Goal: Task Accomplishment & Management: Use online tool/utility

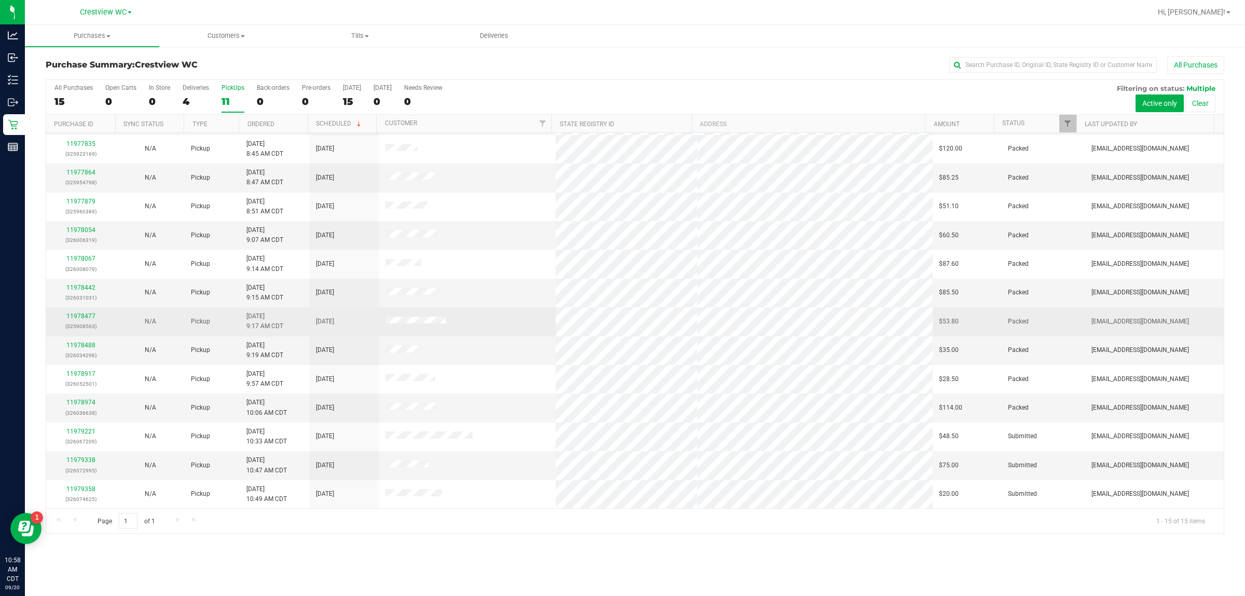
scroll to position [56, 0]
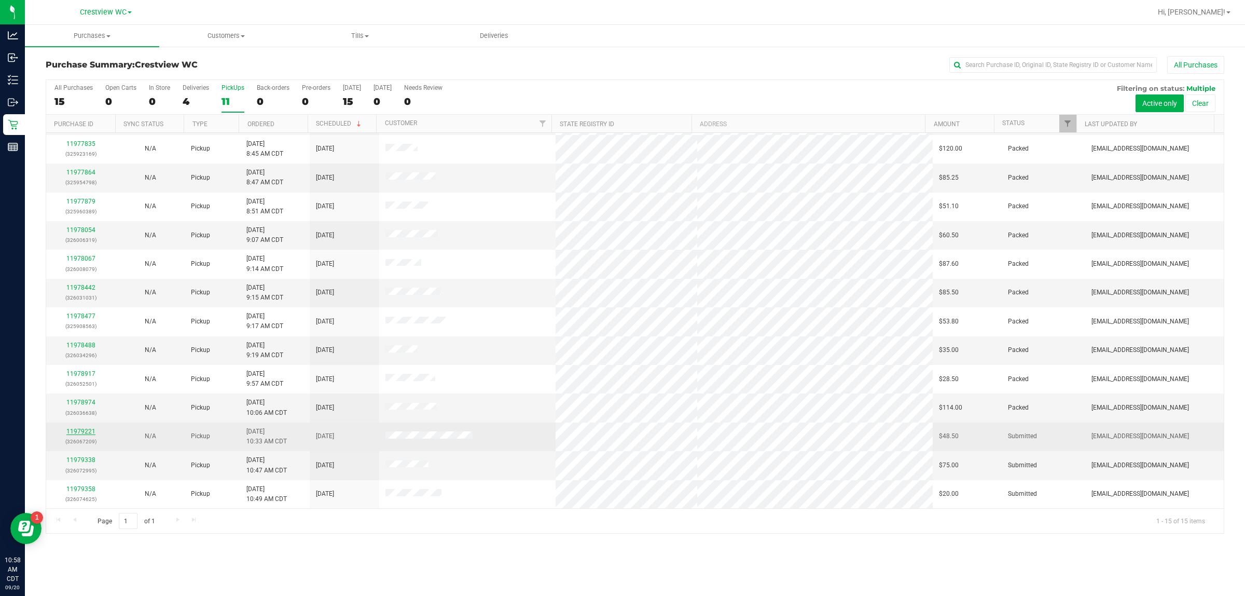
click at [91, 433] on link "11979221" at bounding box center [80, 430] width 29 height 7
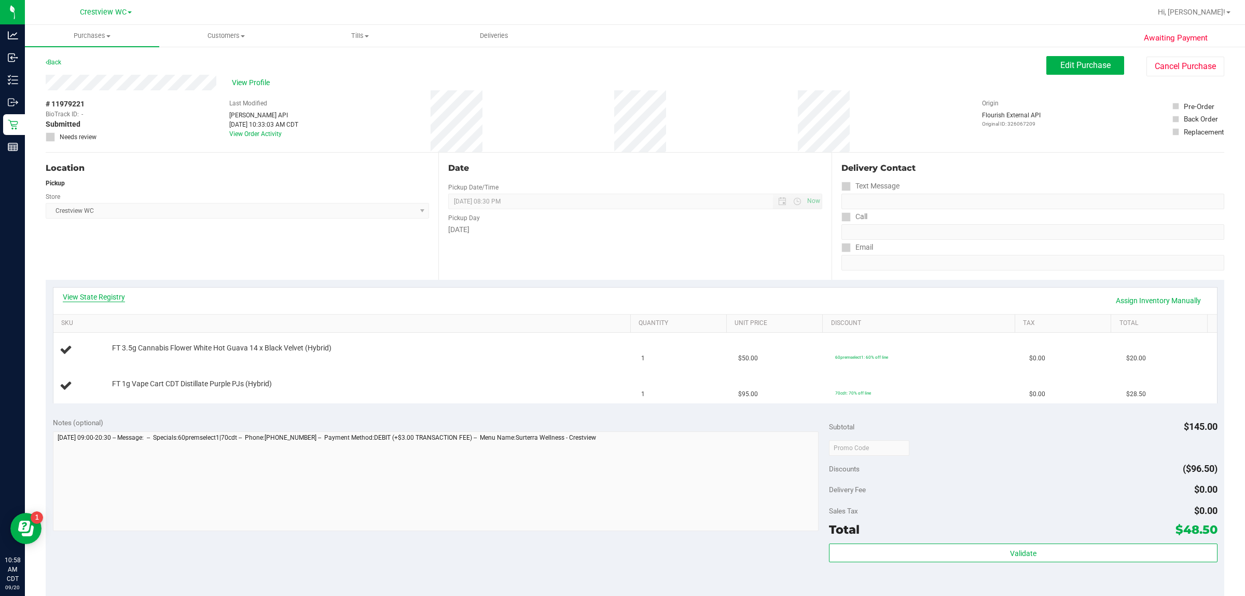
click at [75, 299] on link "View State Registry" at bounding box center [94, 297] width 62 height 10
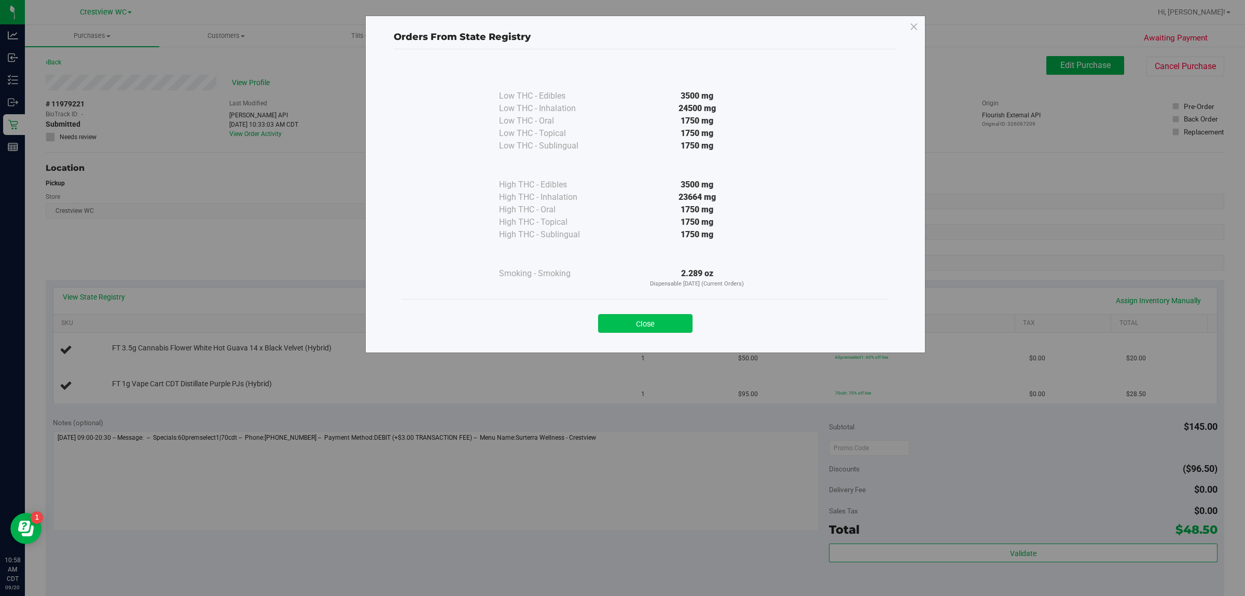
click at [620, 318] on button "Close" at bounding box center [645, 323] width 94 height 19
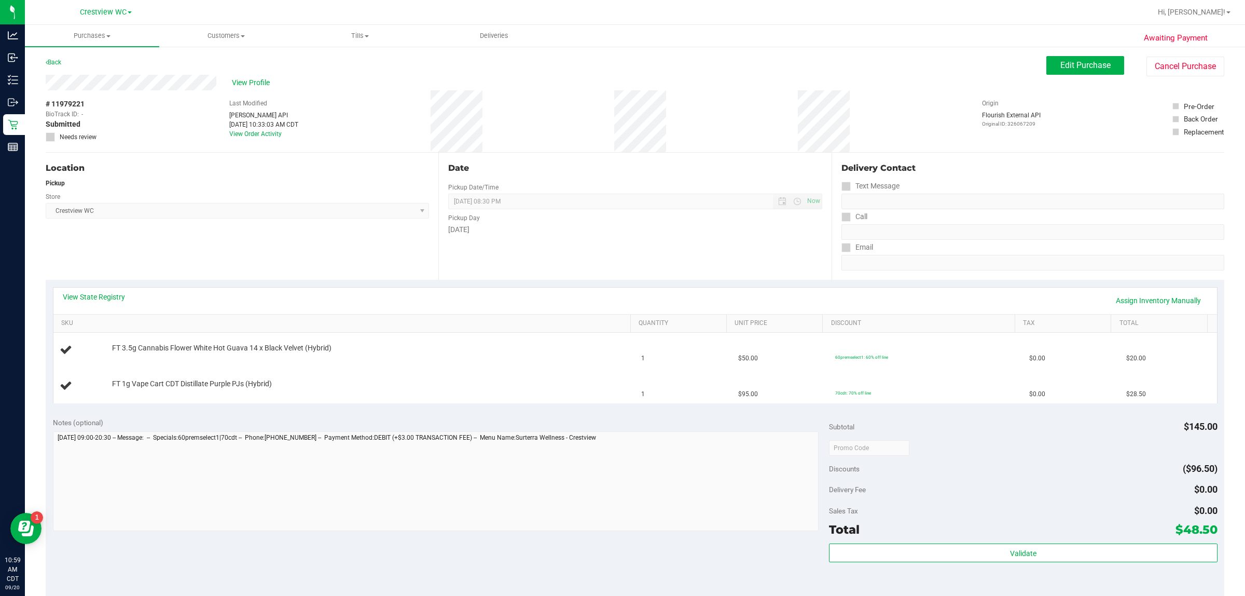
click at [369, 246] on div "Location Pickup Store Crestview WC Select Store [PERSON_NAME][GEOGRAPHIC_DATA] …" at bounding box center [242, 216] width 393 height 127
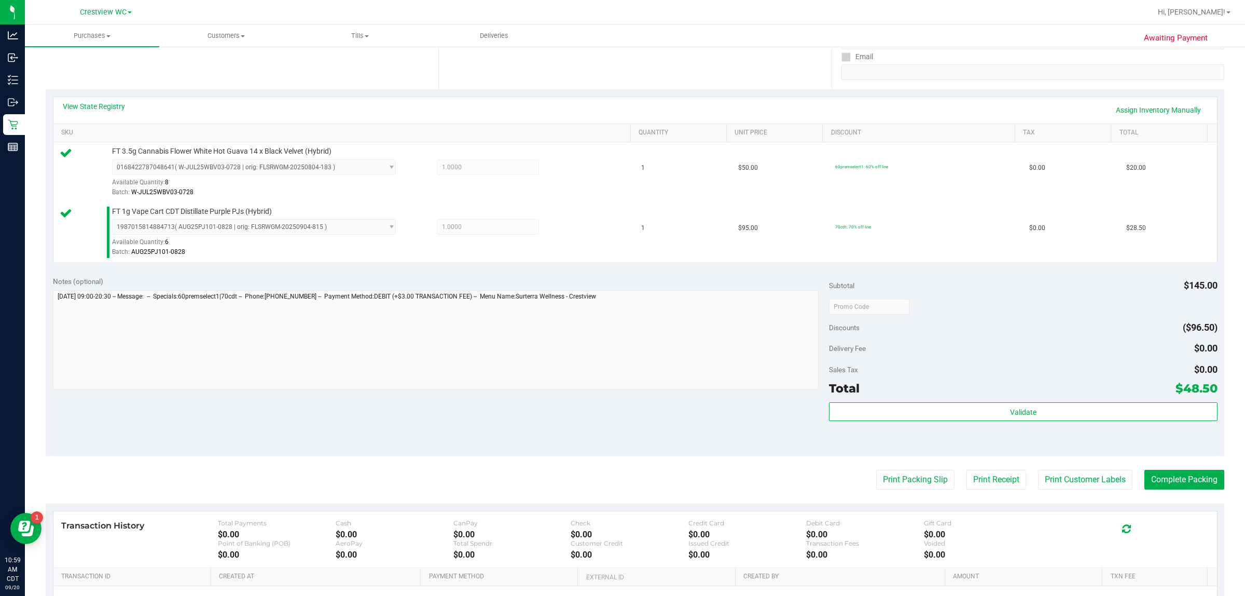
scroll to position [312, 0]
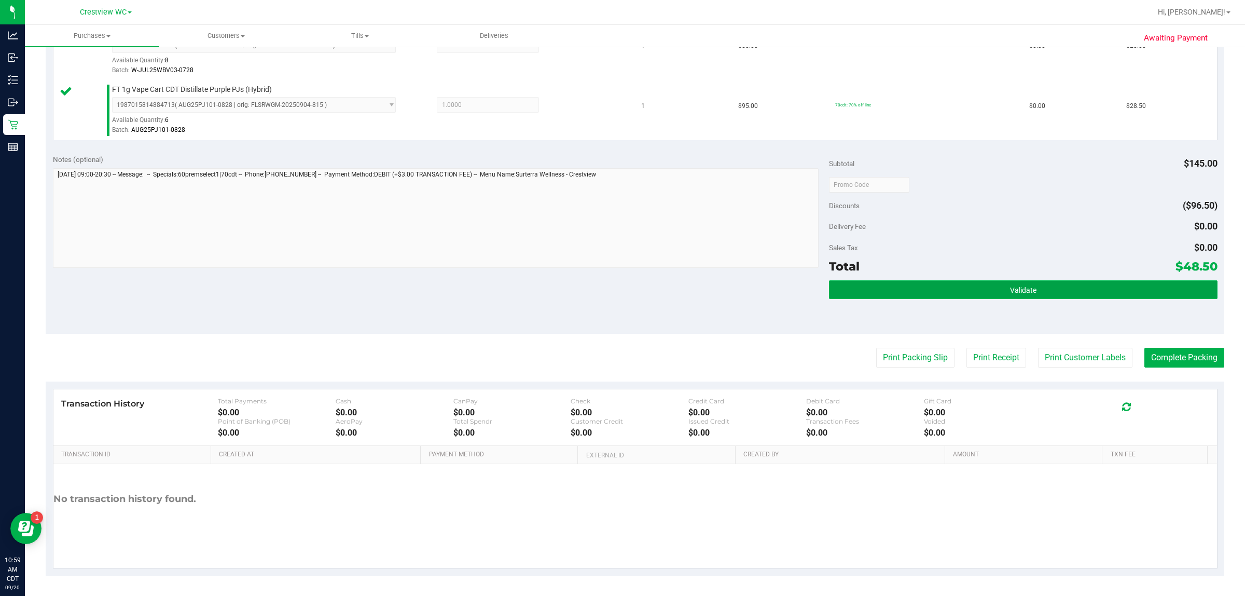
click at [620, 284] on button "Validate" at bounding box center [1023, 289] width 388 height 19
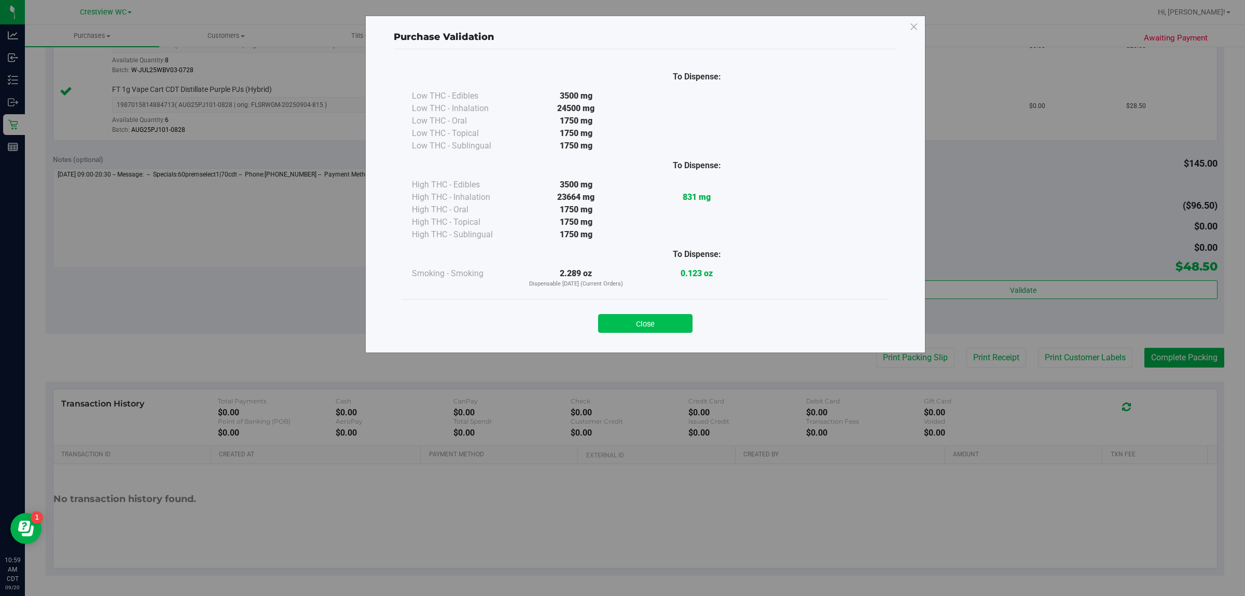
click at [620, 316] on button "Close" at bounding box center [645, 323] width 94 height 19
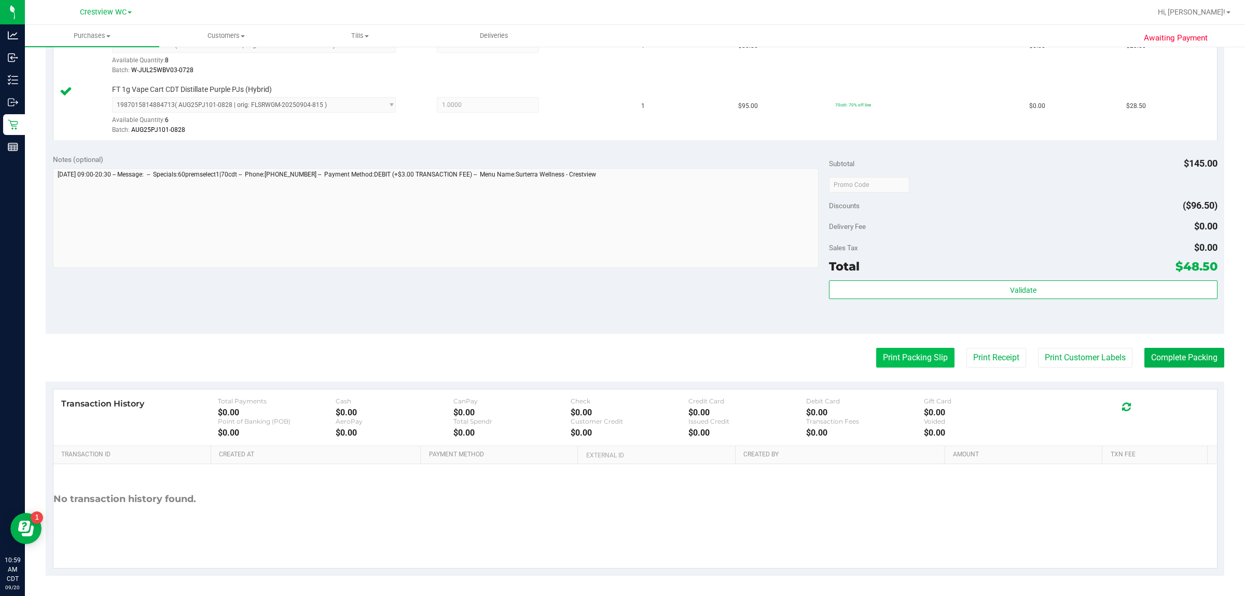
click at [620, 354] on button "Print Packing Slip" at bounding box center [915, 358] width 78 height 20
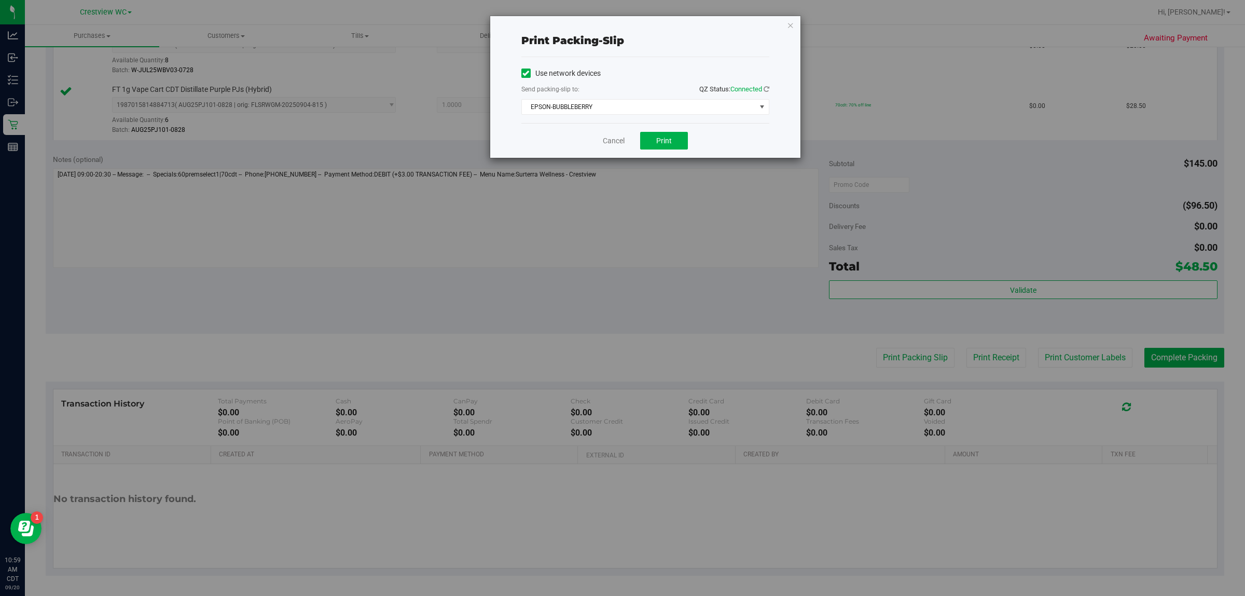
click at [620, 130] on div "Cancel Print" at bounding box center [645, 140] width 248 height 35
click at [620, 137] on button "Print" at bounding box center [664, 141] width 48 height 18
click at [620, 135] on div "Cancel Print" at bounding box center [645, 140] width 248 height 35
click at [617, 141] on link "Cancel" at bounding box center [614, 140] width 22 height 11
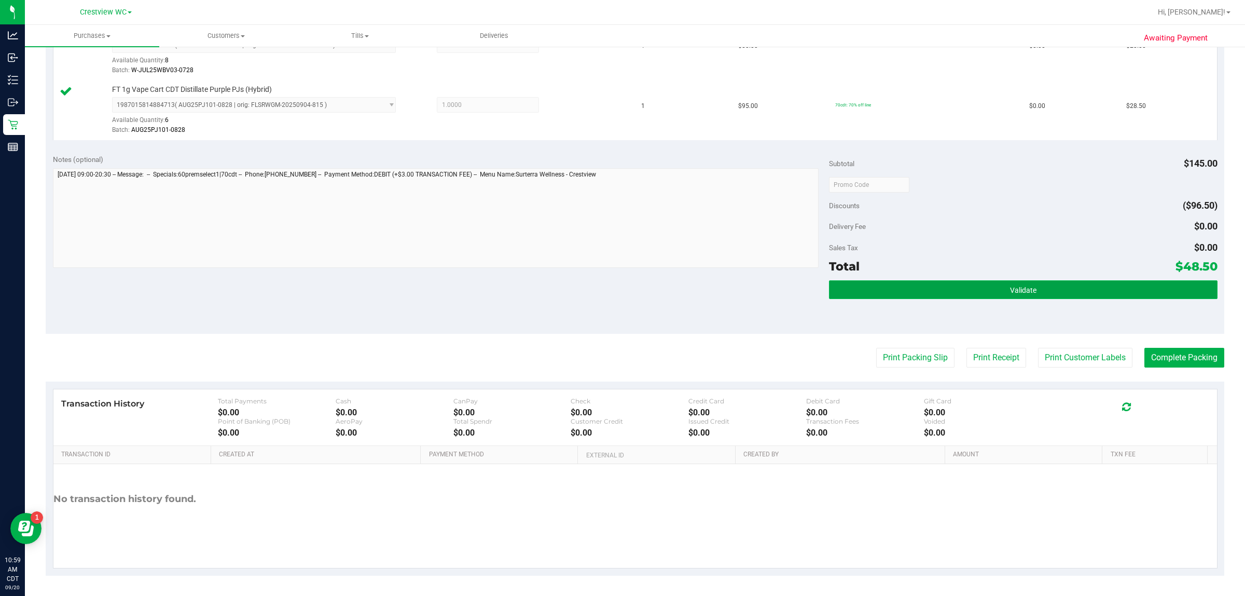
click at [620, 285] on button "Validate" at bounding box center [1023, 289] width 388 height 19
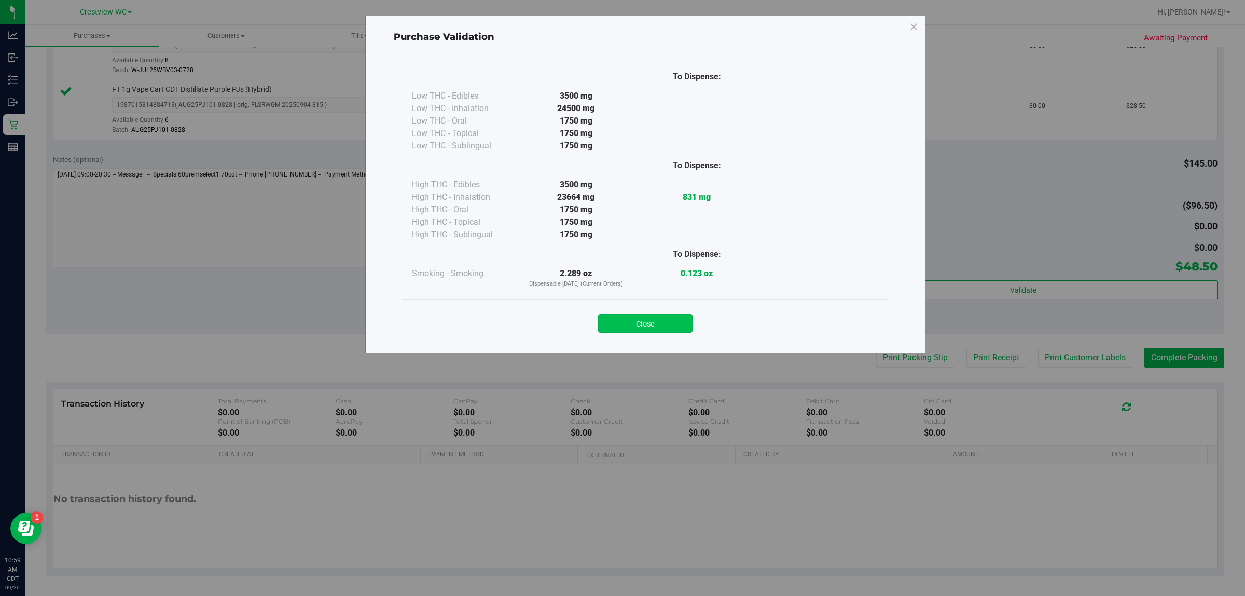
click at [620, 320] on button "Close" at bounding box center [645, 323] width 94 height 19
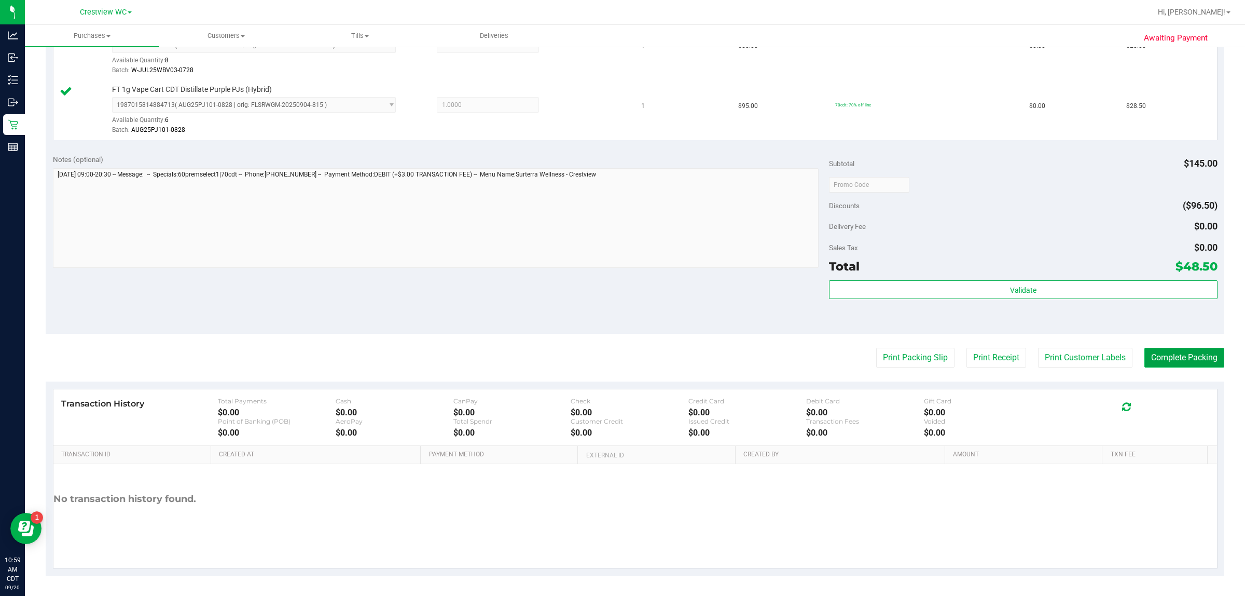
click at [620, 357] on button "Complete Packing" at bounding box center [1184, 358] width 80 height 20
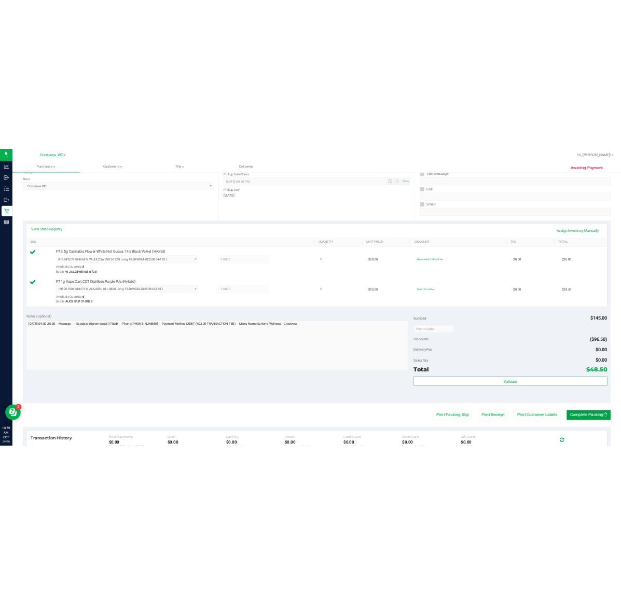
scroll to position [0, 0]
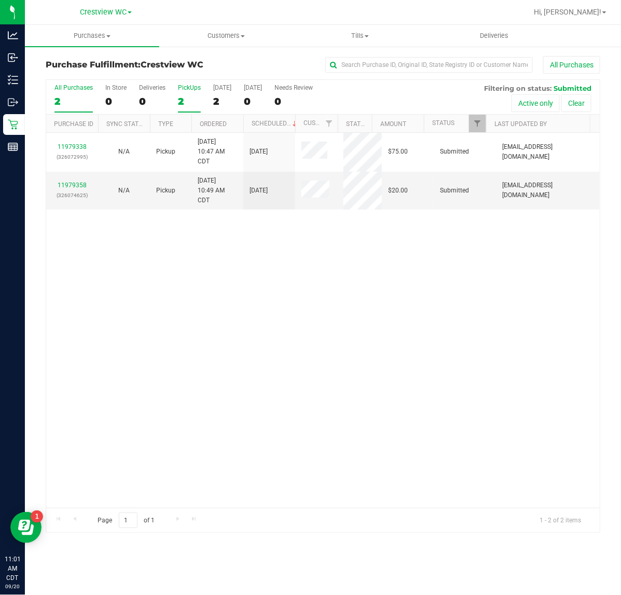
click at [180, 100] on div "2" at bounding box center [189, 101] width 23 height 12
click at [0, 0] on input "PickUps 2" at bounding box center [0, 0] width 0 height 0
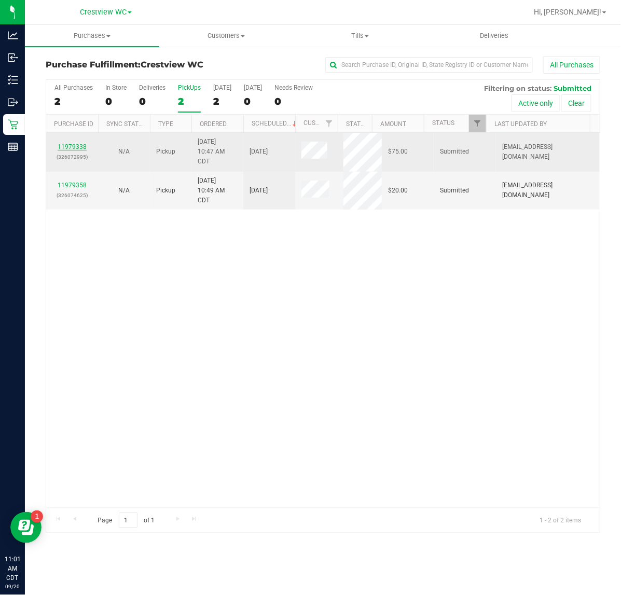
click at [72, 148] on link "11979338" at bounding box center [72, 146] width 29 height 7
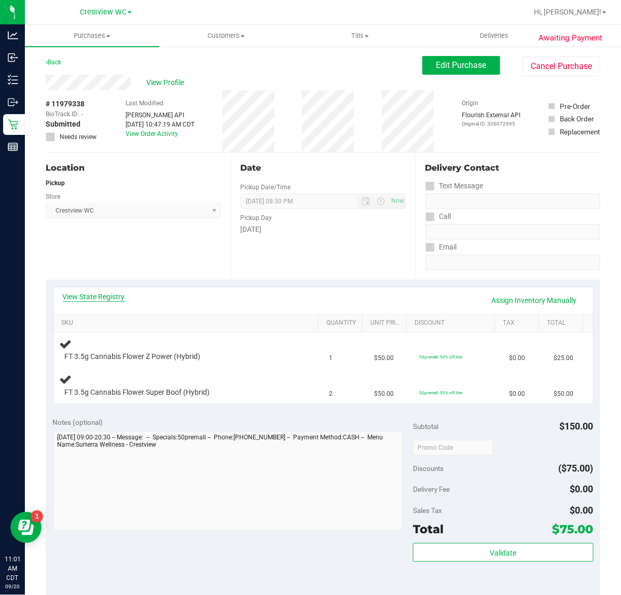
click at [112, 294] on link "View State Registry" at bounding box center [94, 297] width 62 height 10
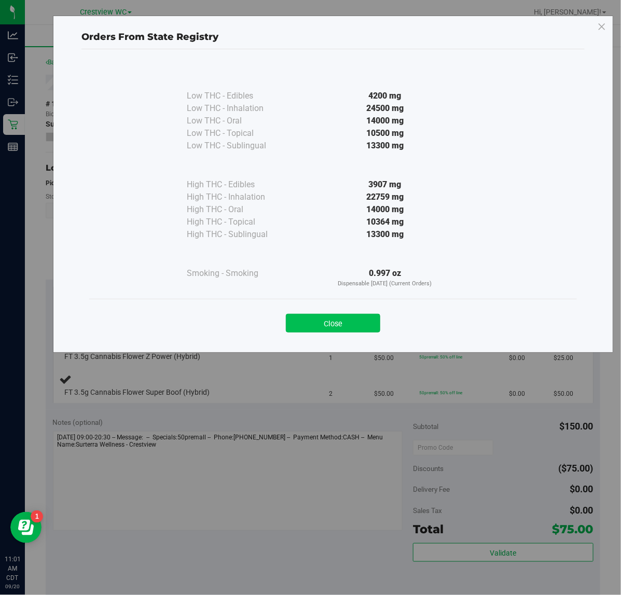
click at [349, 328] on button "Close" at bounding box center [333, 323] width 94 height 19
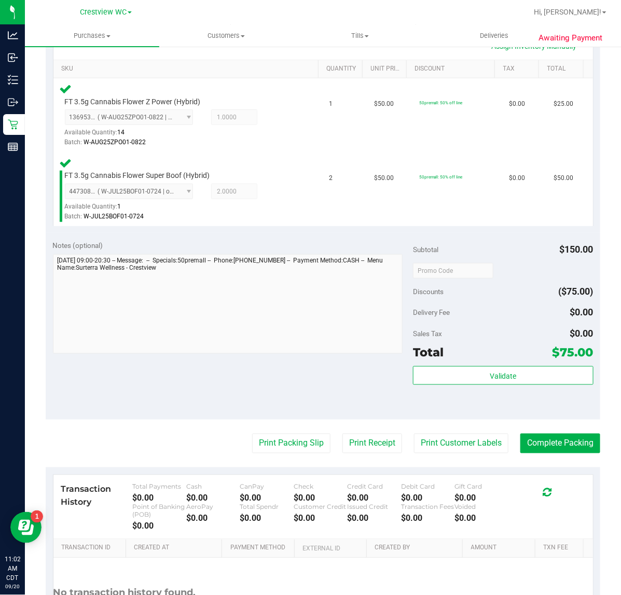
scroll to position [347, 0]
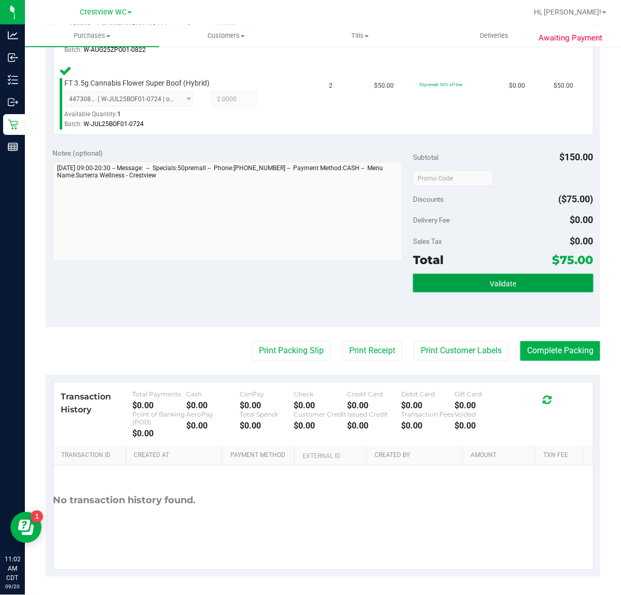
click at [445, 274] on button "Validate" at bounding box center [503, 283] width 180 height 19
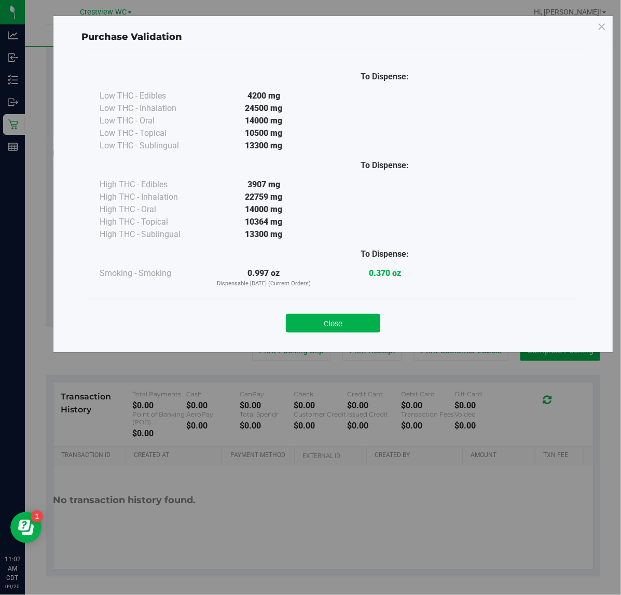
click at [332, 312] on div "Close" at bounding box center [333, 320] width 472 height 26
click at [321, 333] on div "Close" at bounding box center [333, 320] width 488 height 42
click at [320, 331] on button "Close" at bounding box center [333, 323] width 94 height 19
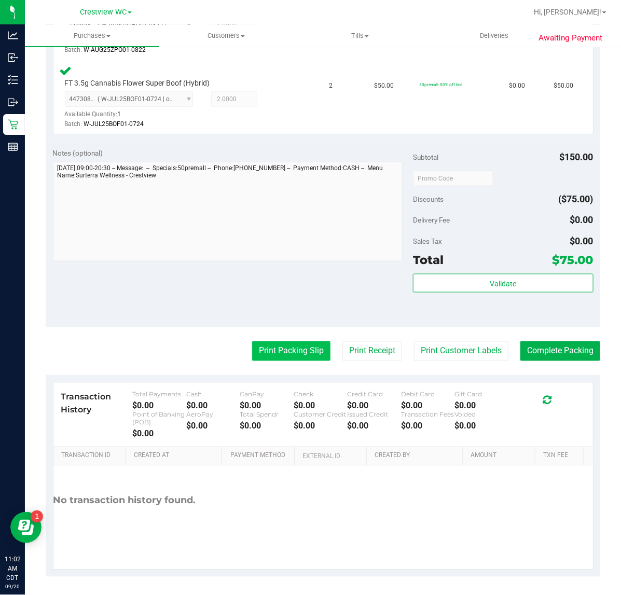
click at [295, 344] on button "Print Packing Slip" at bounding box center [291, 351] width 78 height 20
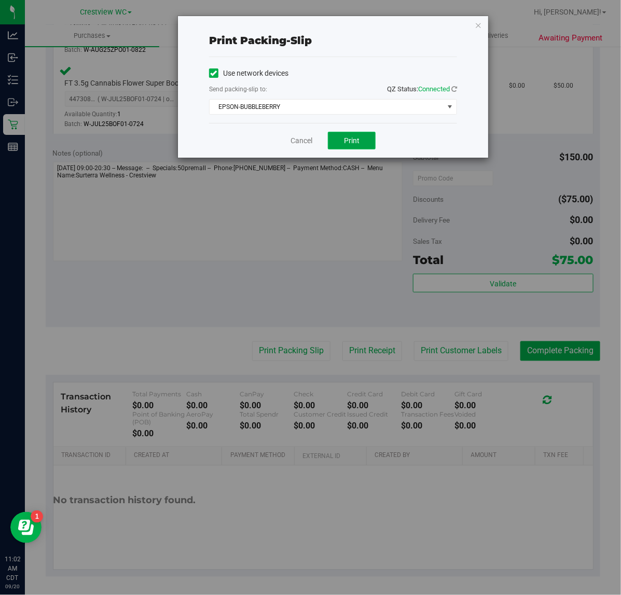
click at [348, 146] on button "Print" at bounding box center [352, 141] width 48 height 18
click at [299, 144] on link "Cancel" at bounding box center [302, 140] width 22 height 11
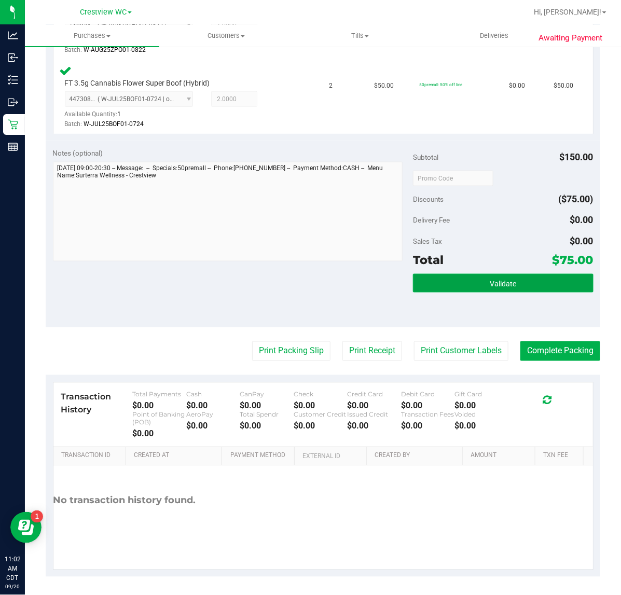
click at [464, 283] on button "Validate" at bounding box center [503, 283] width 180 height 19
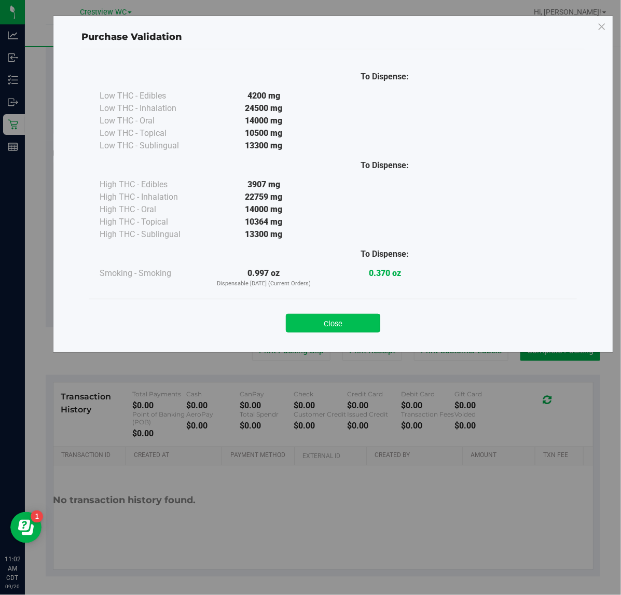
click at [333, 324] on button "Close" at bounding box center [333, 323] width 94 height 19
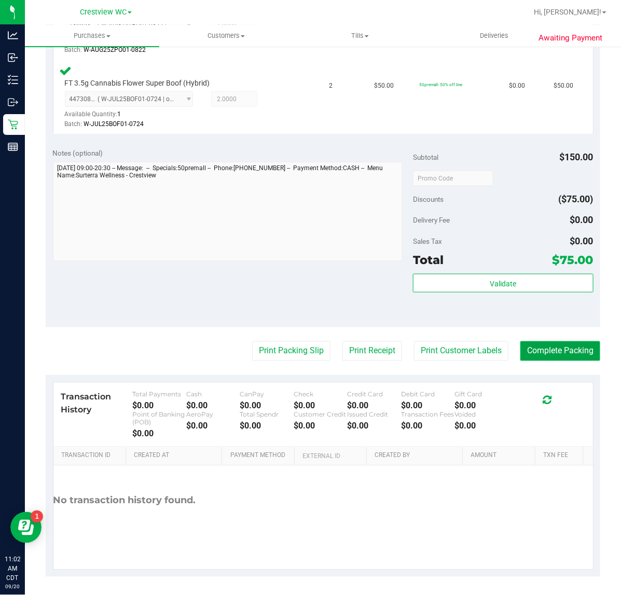
click at [533, 354] on button "Complete Packing" at bounding box center [560, 351] width 80 height 20
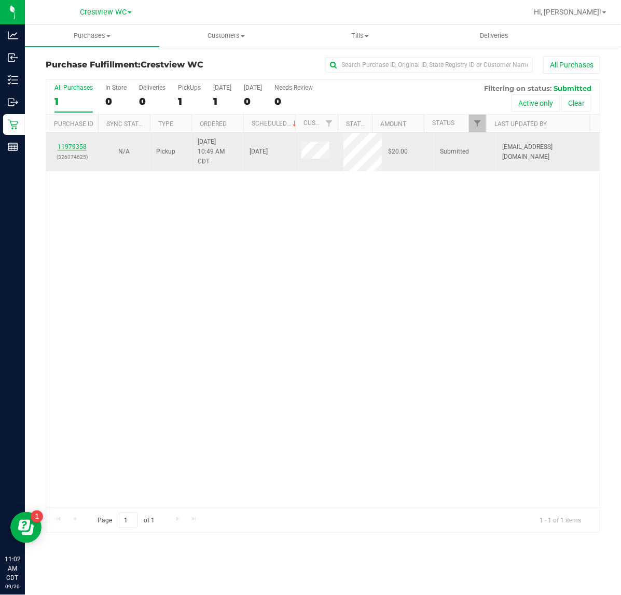
click at [76, 146] on link "11979358" at bounding box center [72, 146] width 29 height 7
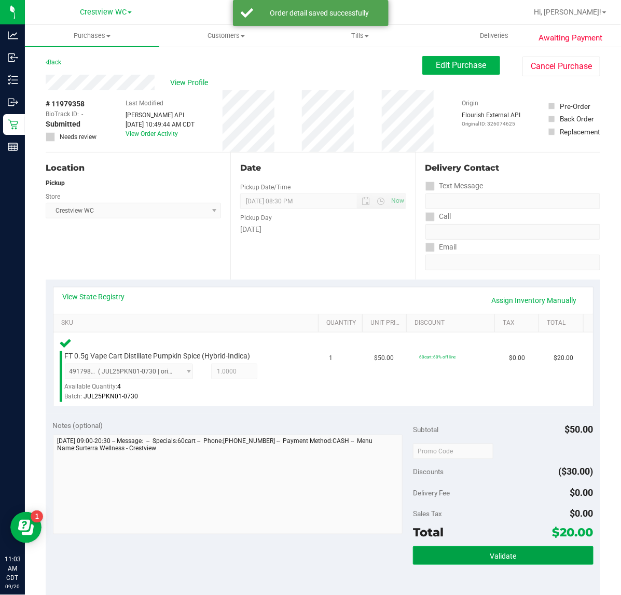
click at [473, 550] on button "Validate" at bounding box center [503, 555] width 180 height 19
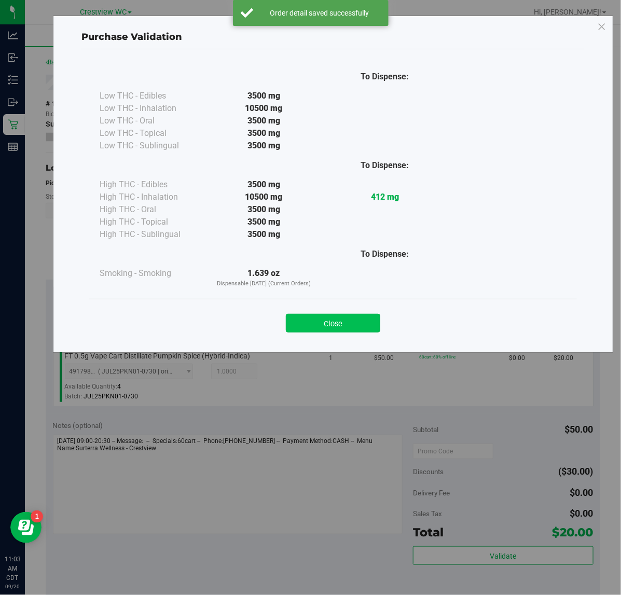
click at [337, 325] on button "Close" at bounding box center [333, 323] width 94 height 19
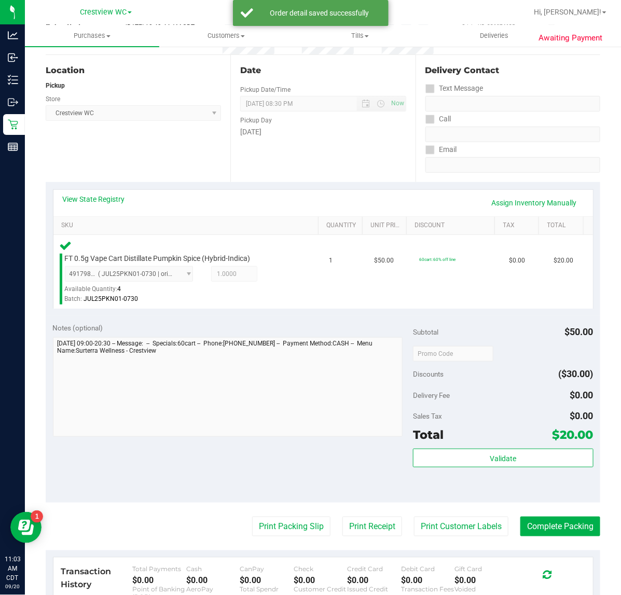
scroll to position [273, 0]
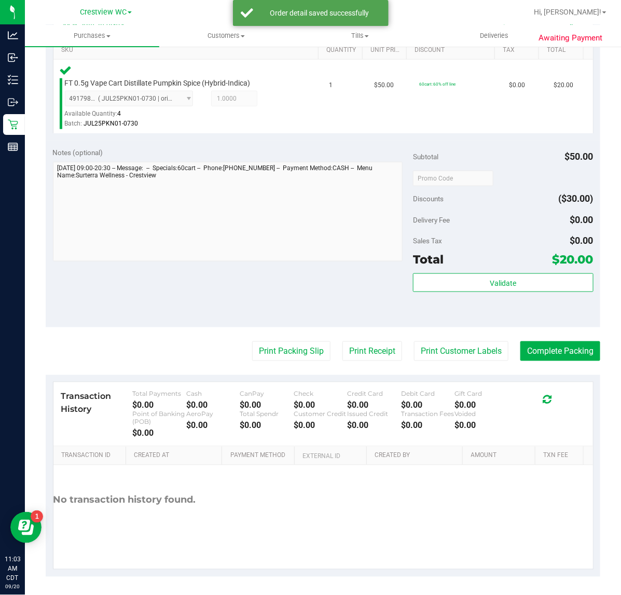
click at [297, 335] on purchase-details "Back Edit Purchase Cancel Purchase View Profile # 11979358 BioTrack ID: - Submi…" at bounding box center [323, 180] width 555 height 794
click at [294, 343] on button "Print Packing Slip" at bounding box center [291, 351] width 78 height 20
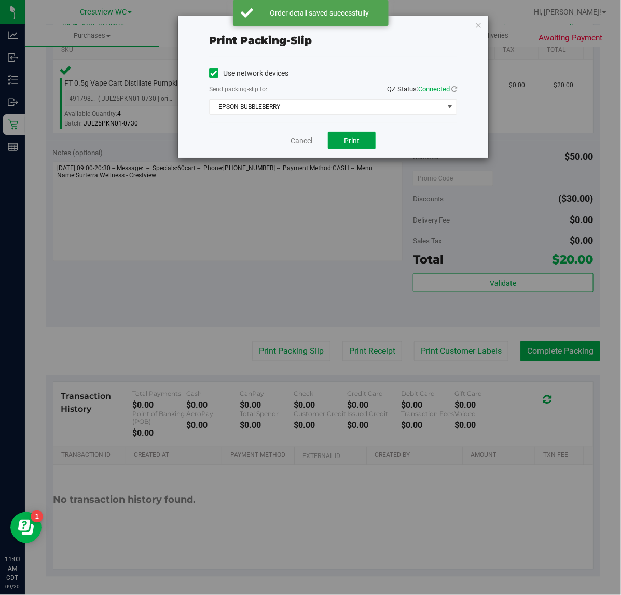
click at [347, 137] on span "Print" at bounding box center [352, 140] width 16 height 8
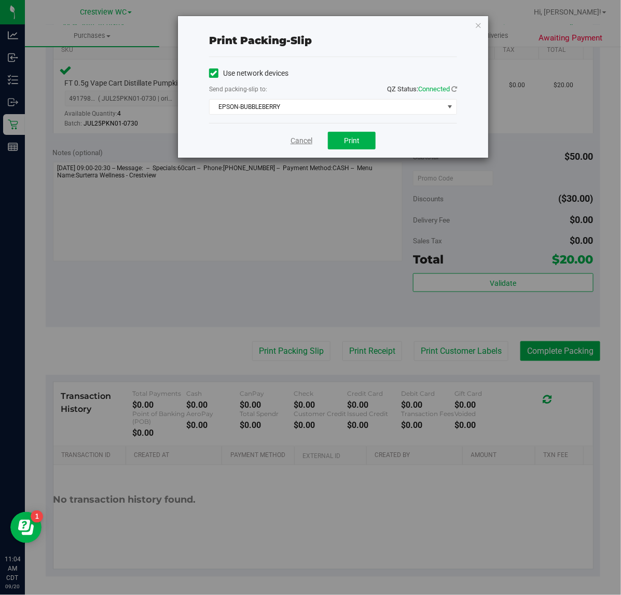
click at [298, 140] on link "Cancel" at bounding box center [302, 140] width 22 height 11
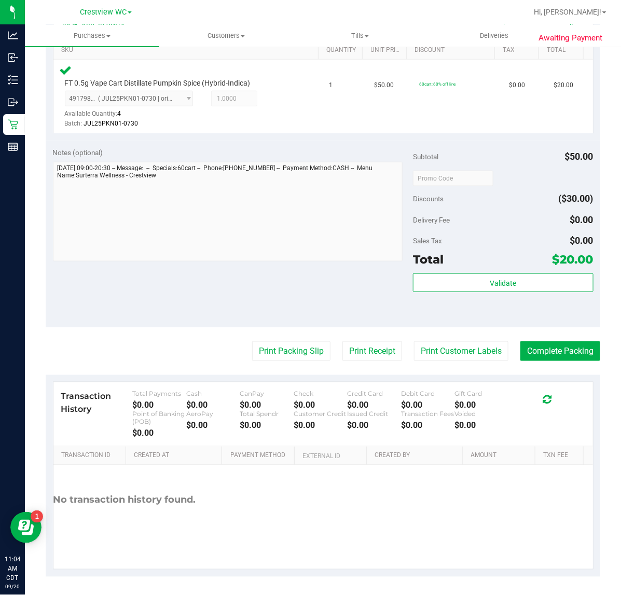
click at [528, 297] on div "Validate" at bounding box center [503, 296] width 180 height 47
click at [527, 279] on button "Validate" at bounding box center [503, 282] width 180 height 19
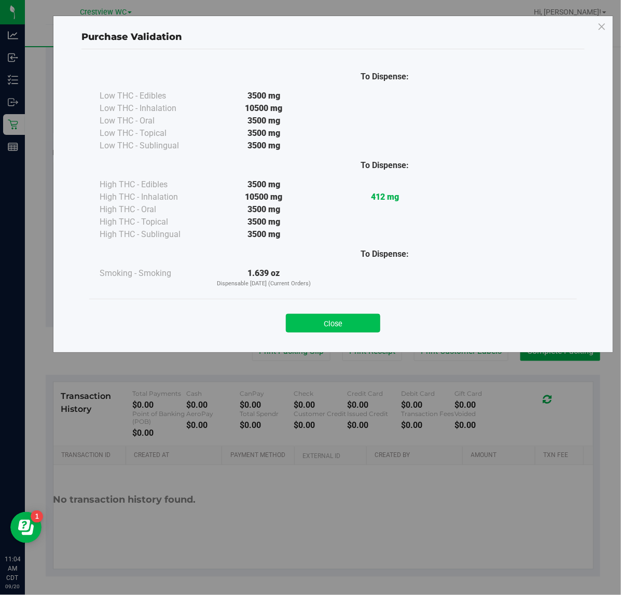
click at [321, 320] on button "Close" at bounding box center [333, 323] width 94 height 19
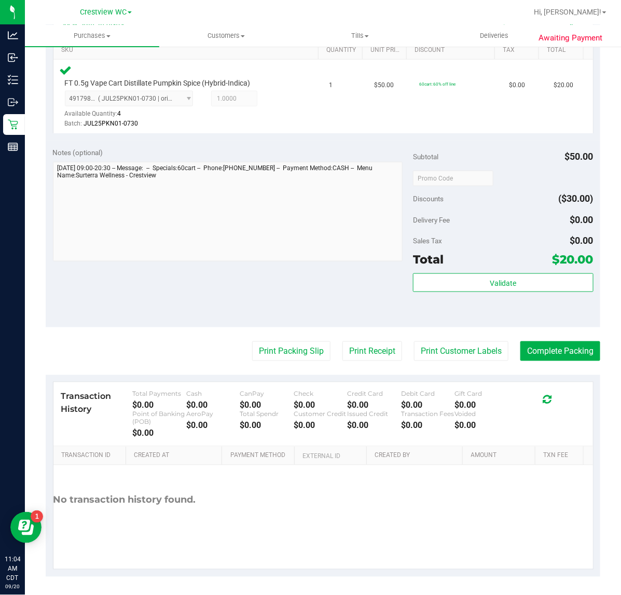
click at [559, 361] on purchase-details "Back Edit Purchase Cancel Purchase View Profile # 11979358 BioTrack ID: - Submi…" at bounding box center [323, 180] width 555 height 794
click at [550, 361] on purchase-details "Back Edit Purchase Cancel Purchase View Profile # 11979358 BioTrack ID: - Submi…" at bounding box center [323, 180] width 555 height 794
click at [548, 353] on button "Complete Packing" at bounding box center [560, 351] width 80 height 20
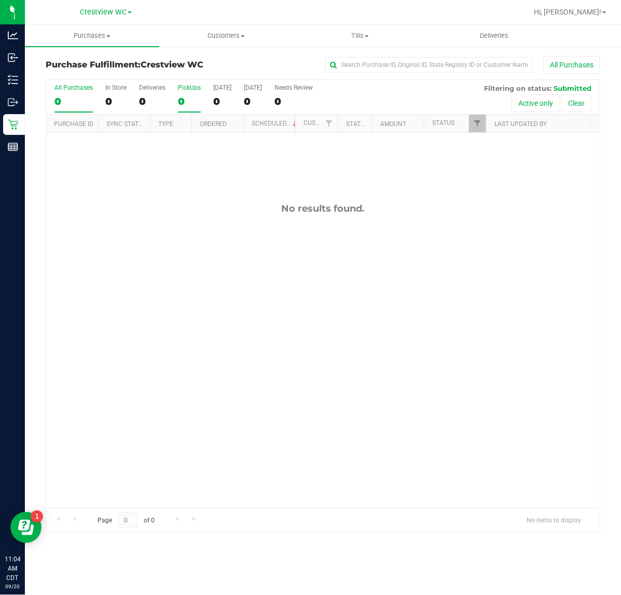
click at [185, 102] on div "0" at bounding box center [189, 101] width 23 height 12
click at [0, 0] on input "PickUps 0" at bounding box center [0, 0] width 0 height 0
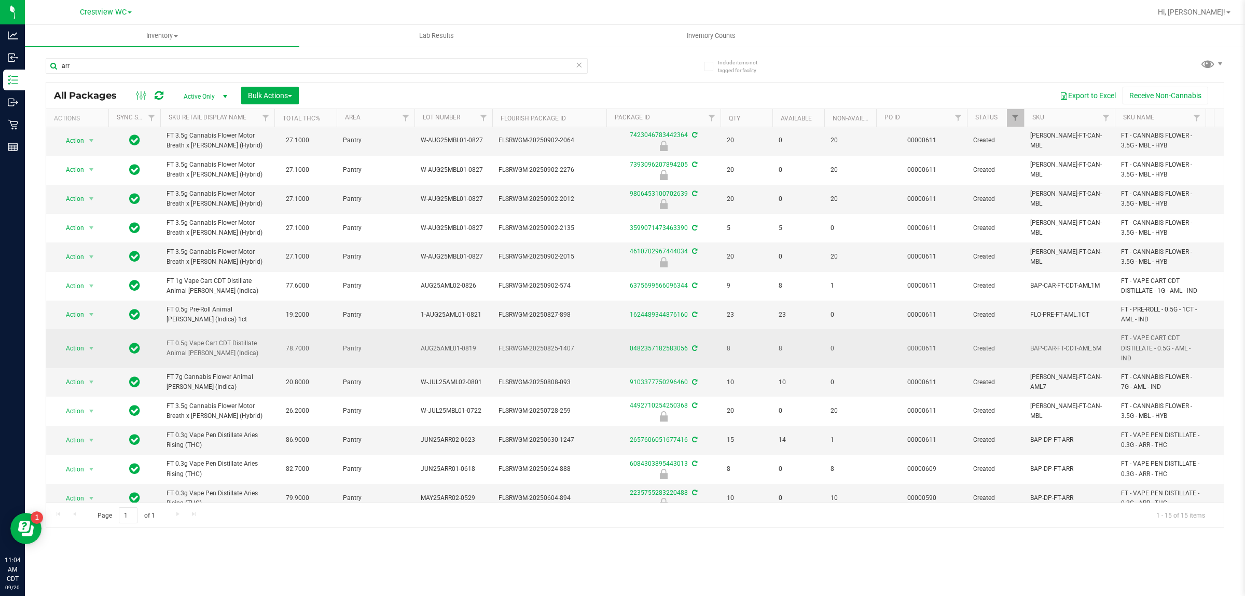
scroll to position [79, 0]
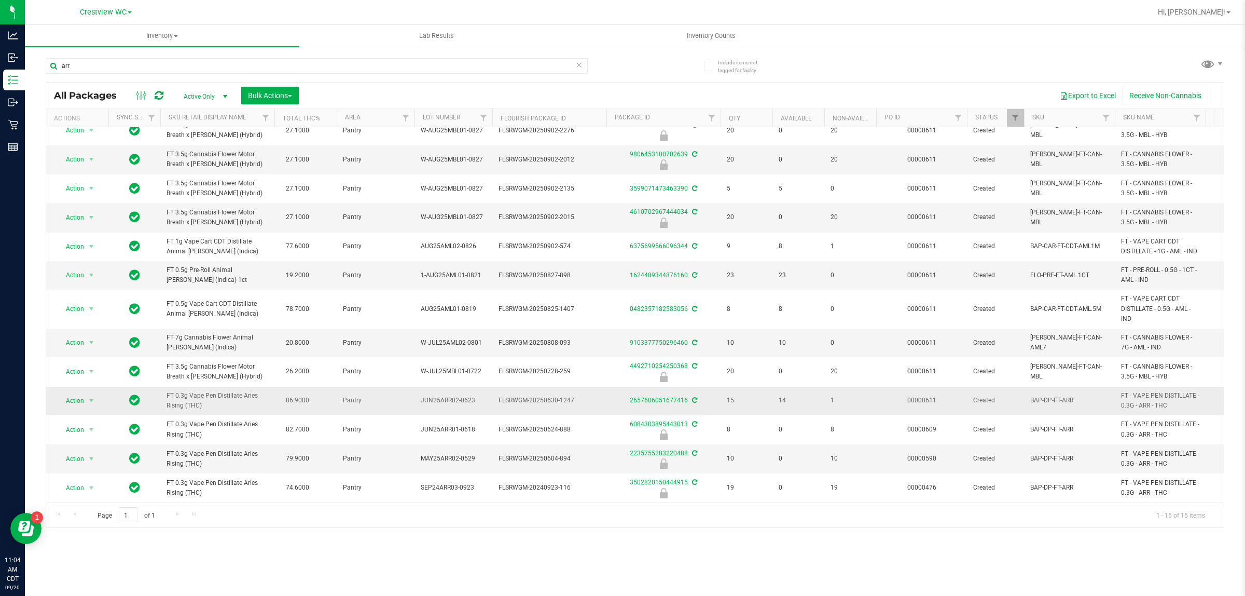
drag, startPoint x: 203, startPoint y: 394, endPoint x: 150, endPoint y: 390, distance: 53.1
click at [150, 390] on tr "Action Action Adjust qty Create package Edit attributes Global inventory Locate…" at bounding box center [1255, 401] width 2418 height 29
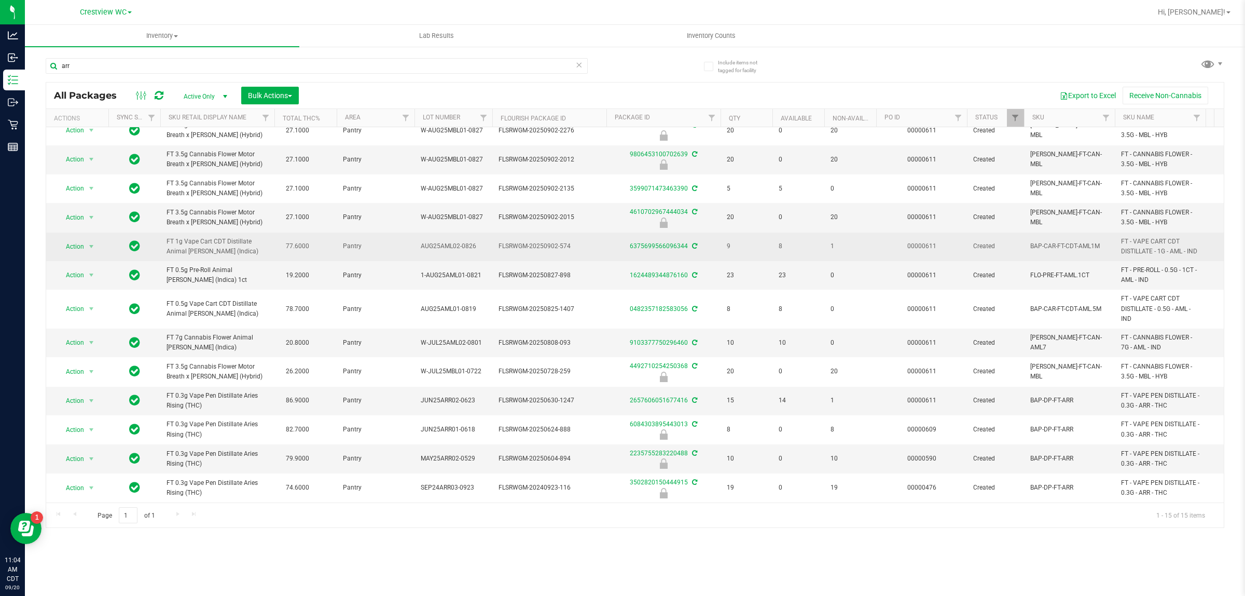
copy tr "FT 0.3g Vape Pen Distillate Aries Rising (THC)"
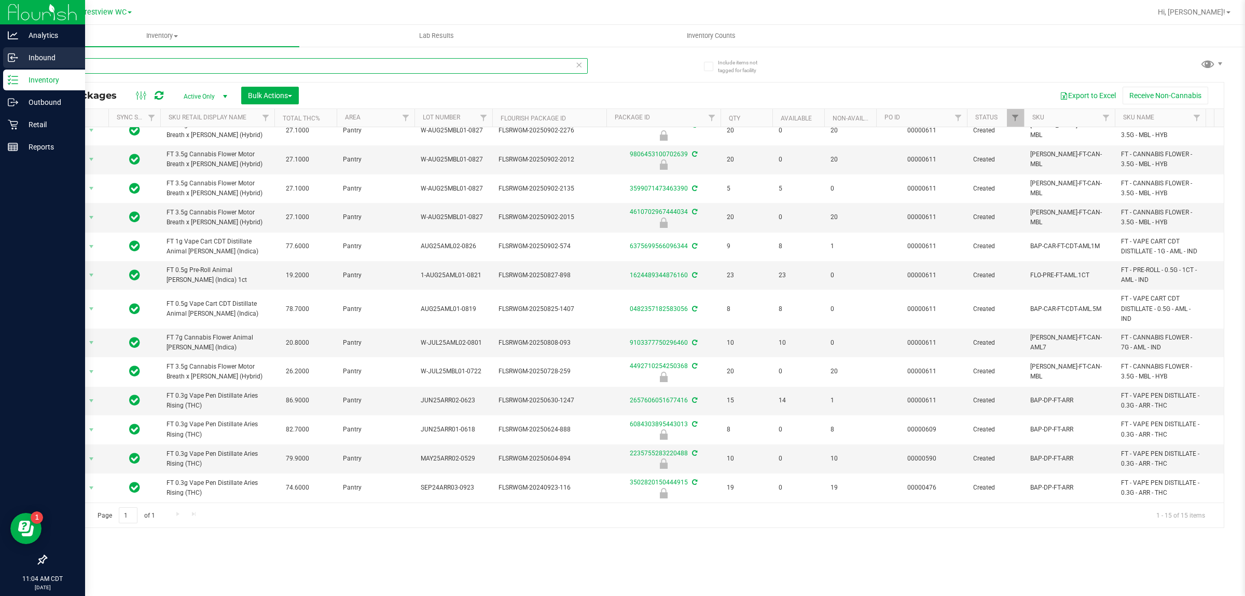
drag, startPoint x: 25, startPoint y: 60, endPoint x: 0, endPoint y: 60, distance: 24.9
click at [0, 60] on div "Analytics Inbound Inventory Outbound Retail Reports 11:04 AM CDT 09/20/2025 09/…" at bounding box center [622, 298] width 1245 height 596
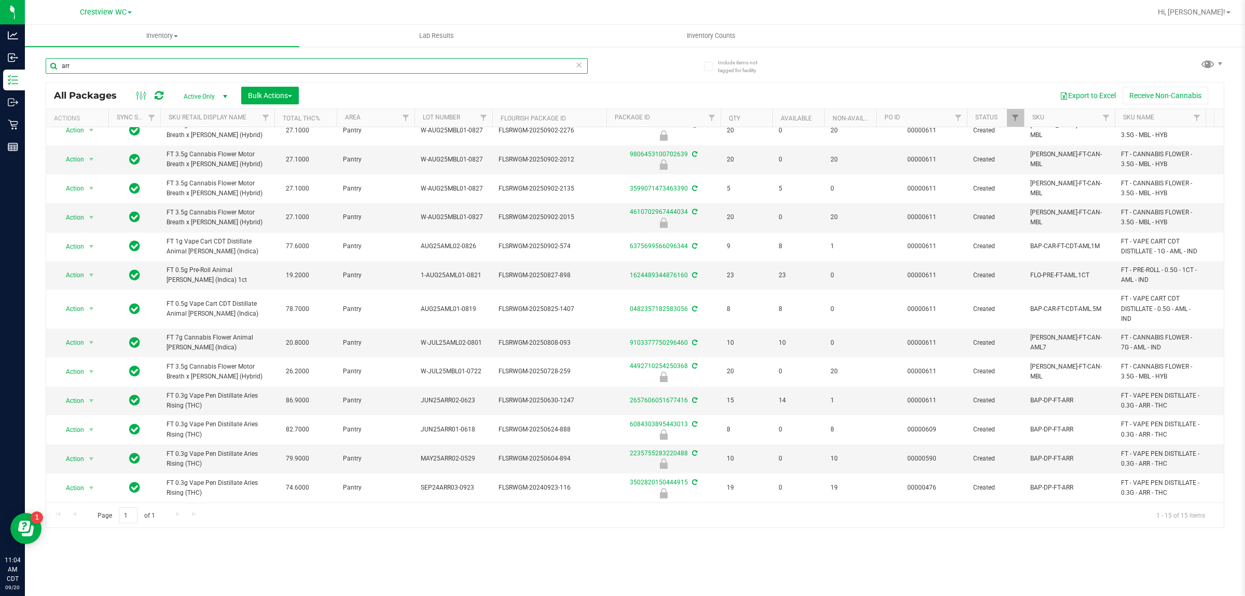
paste input "FT 0.3g Vape Pen Distillate Aries Rising (THC)"
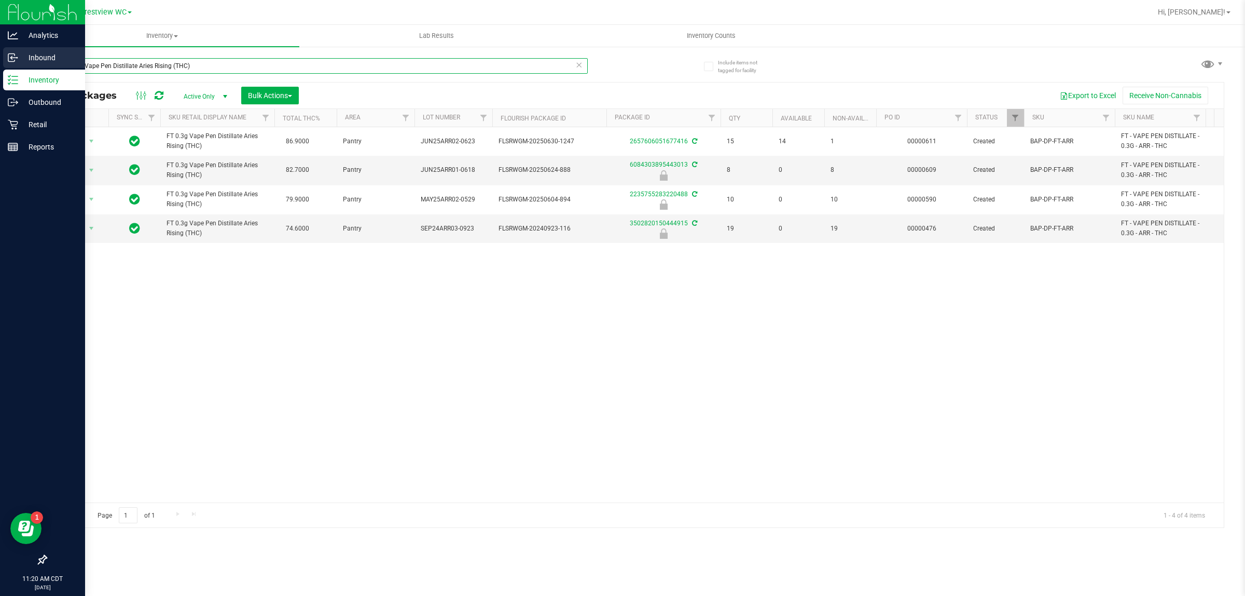
drag, startPoint x: 263, startPoint y: 66, endPoint x: 0, endPoint y: 61, distance: 263.1
click at [0, 61] on div "Analytics Inbound Inventory Outbound Retail Reports 11:20 AM CDT 09/20/2025 09/…" at bounding box center [622, 298] width 1245 height 596
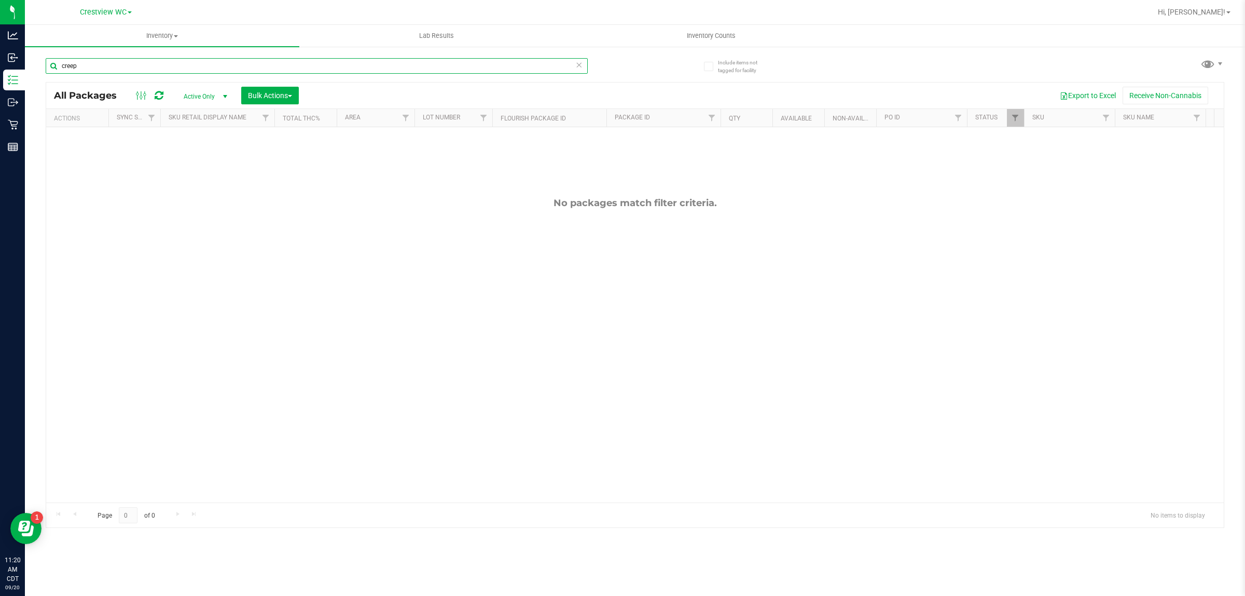
type input "creep"
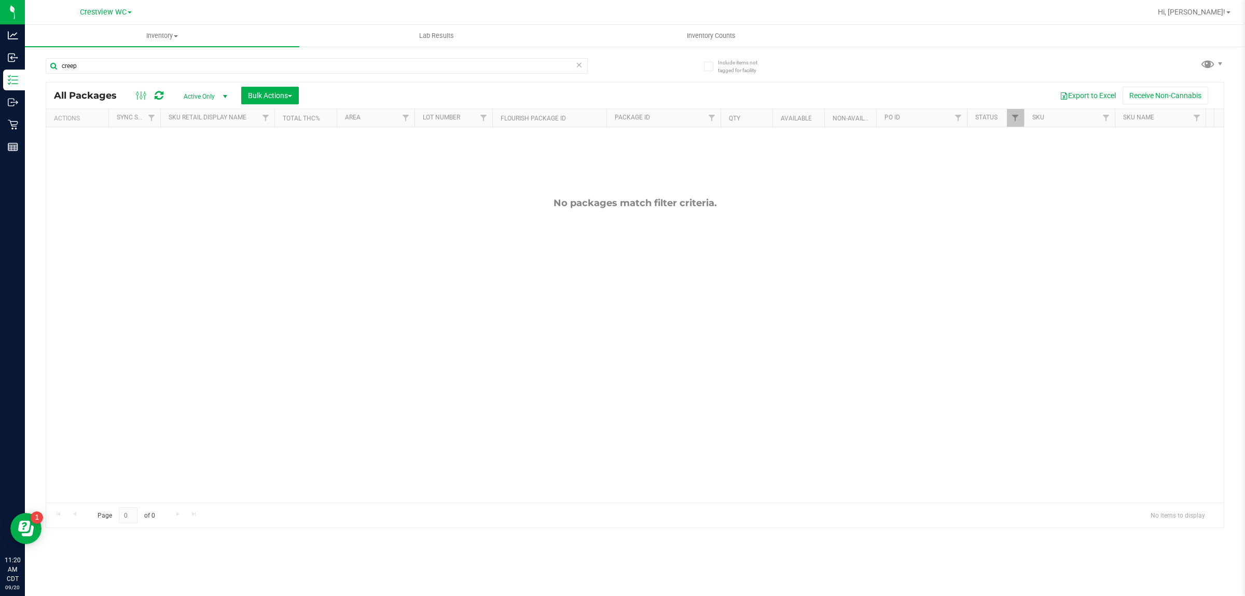
click at [576, 66] on icon at bounding box center [578, 64] width 7 height 12
